Goal: Information Seeking & Learning: Learn about a topic

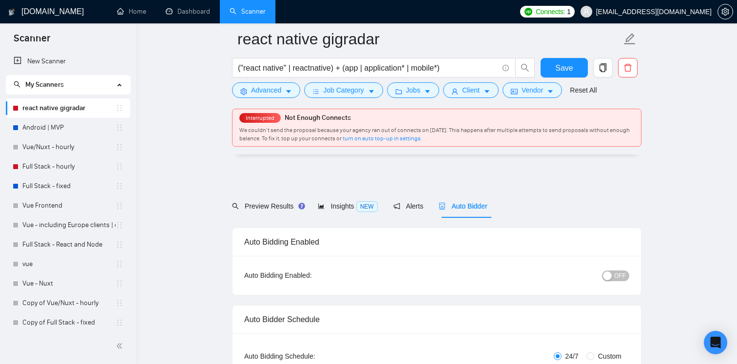
scroll to position [296, 0]
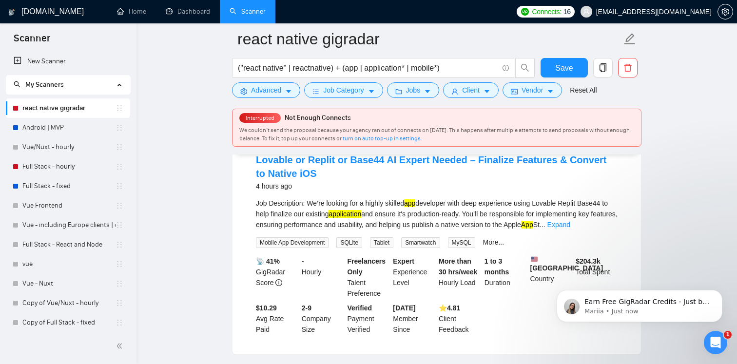
scroll to position [116, 0]
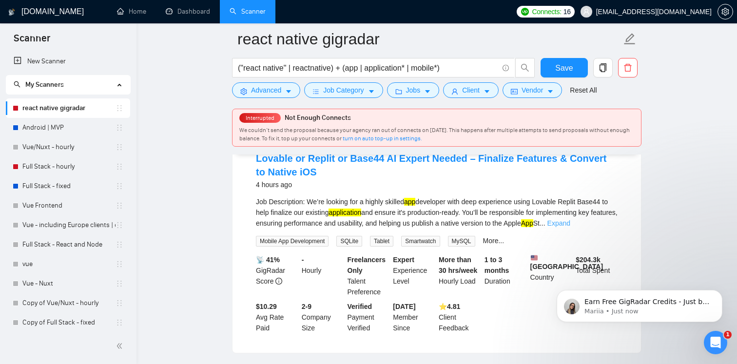
click at [570, 224] on link "Expand" at bounding box center [558, 223] width 23 height 8
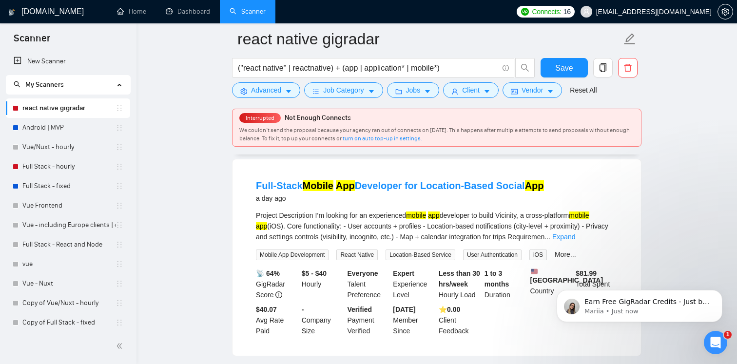
scroll to position [653, 0]
click at [53, 129] on link "Android | MVP" at bounding box center [68, 127] width 93 height 19
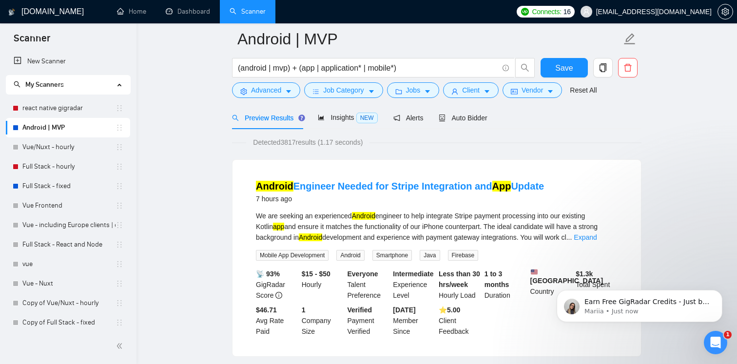
scroll to position [55, 0]
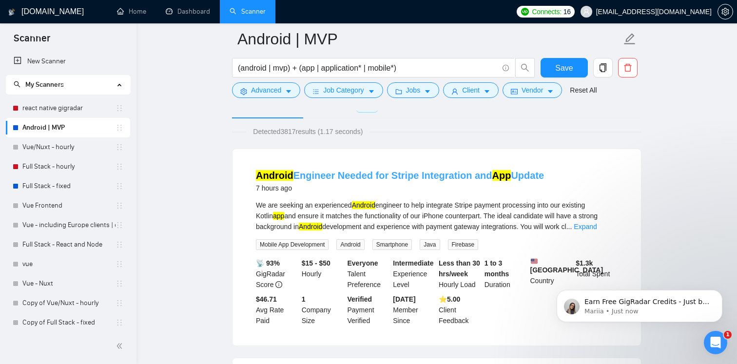
click at [354, 175] on link "Android Engineer Needed for Stripe Integration and App Update" at bounding box center [400, 175] width 288 height 11
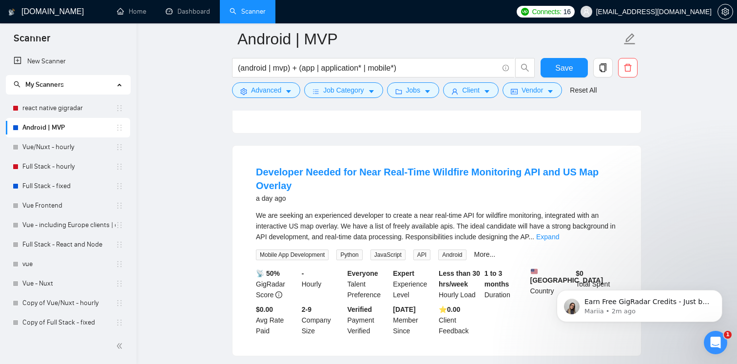
scroll to position [1137, 0]
